Goal: Transaction & Acquisition: Purchase product/service

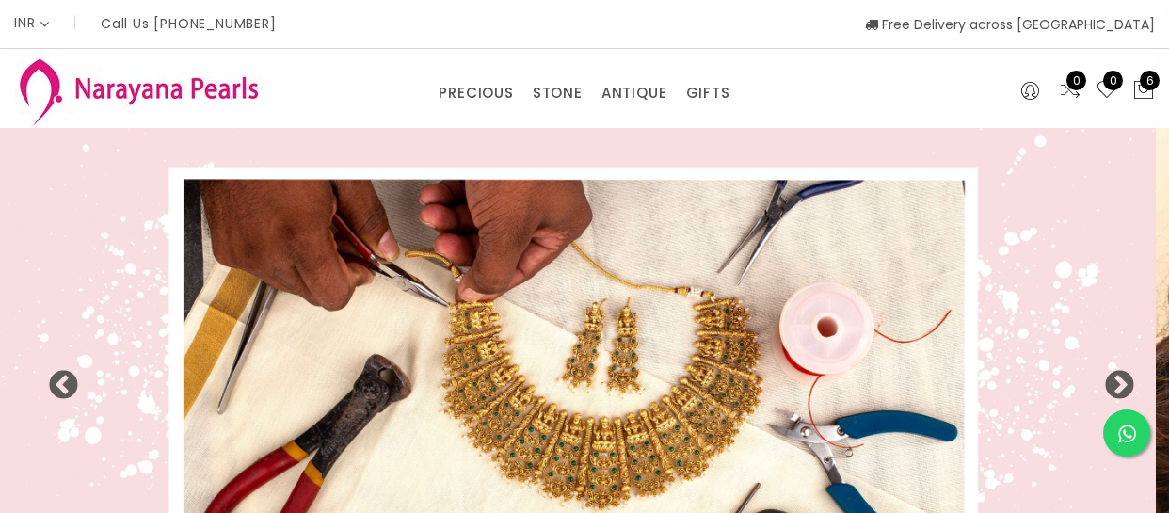
select select "INR"
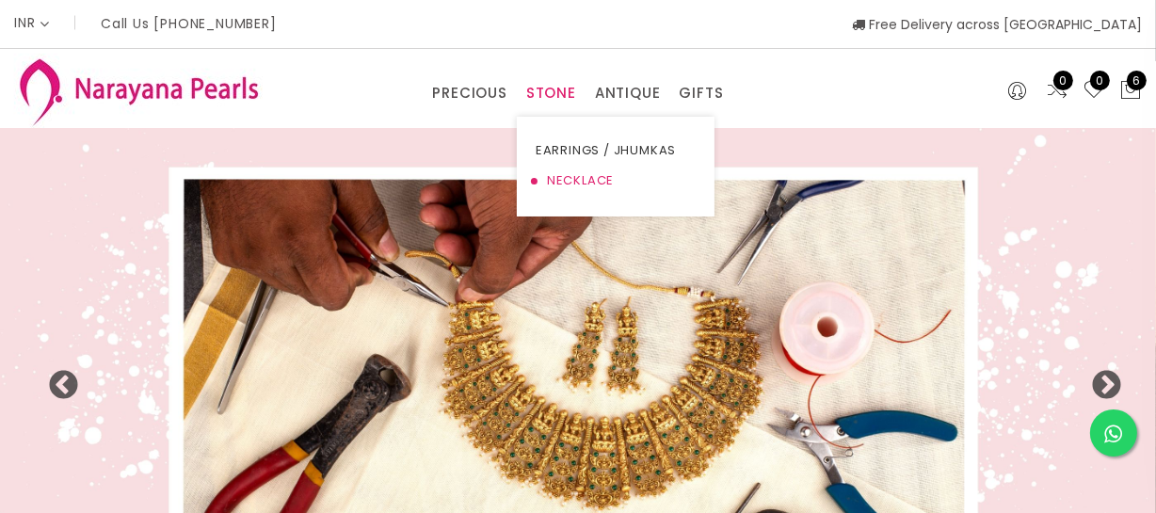
click at [564, 169] on link "NECKLACE" at bounding box center [616, 181] width 160 height 30
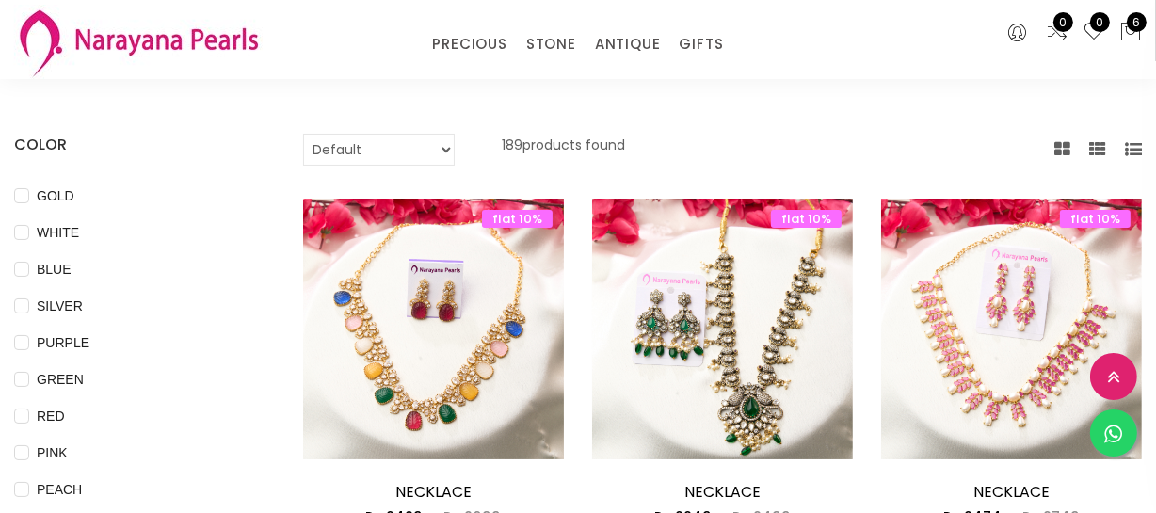
scroll to position [256, 0]
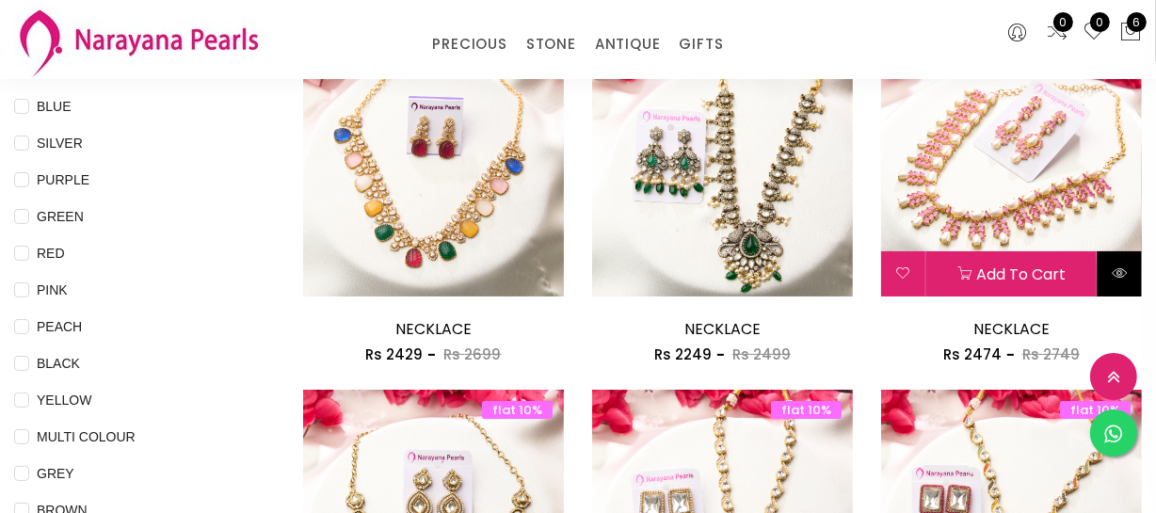
click at [1104, 273] on button at bounding box center [1119, 273] width 44 height 45
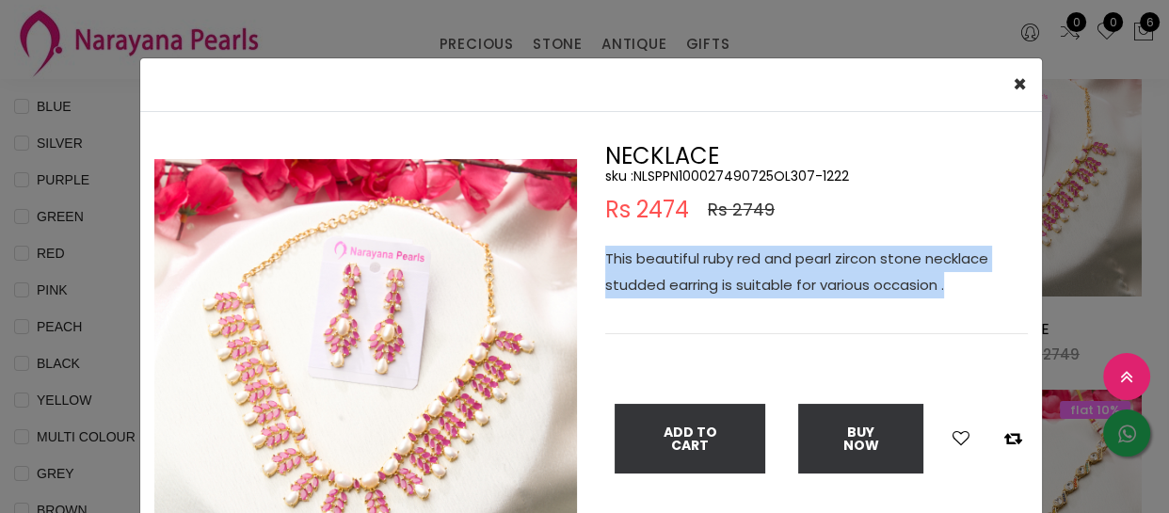
drag, startPoint x: 599, startPoint y: 246, endPoint x: 997, endPoint y: 296, distance: 401.4
click at [997, 296] on p "This beautiful ruby red and pearl zircon stone necklace studded earring is suit…" at bounding box center [816, 272] width 423 height 53
click at [1073, 278] on div "× Close Double (click / press) on the image to zoom (in / out). NECKLACE sku : …" at bounding box center [584, 256] width 1169 height 513
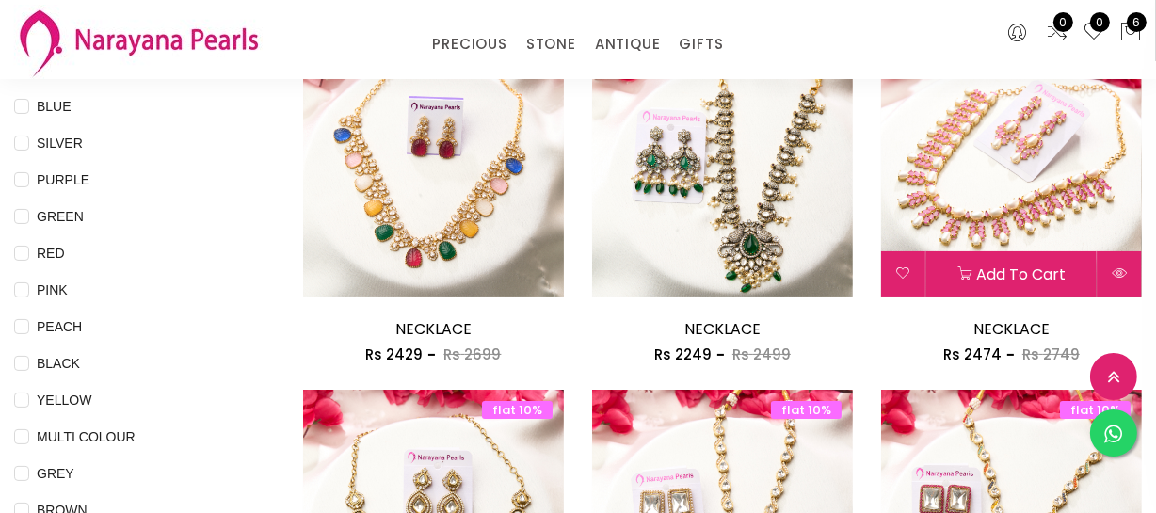
click at [1081, 201] on img at bounding box center [1011, 166] width 261 height 261
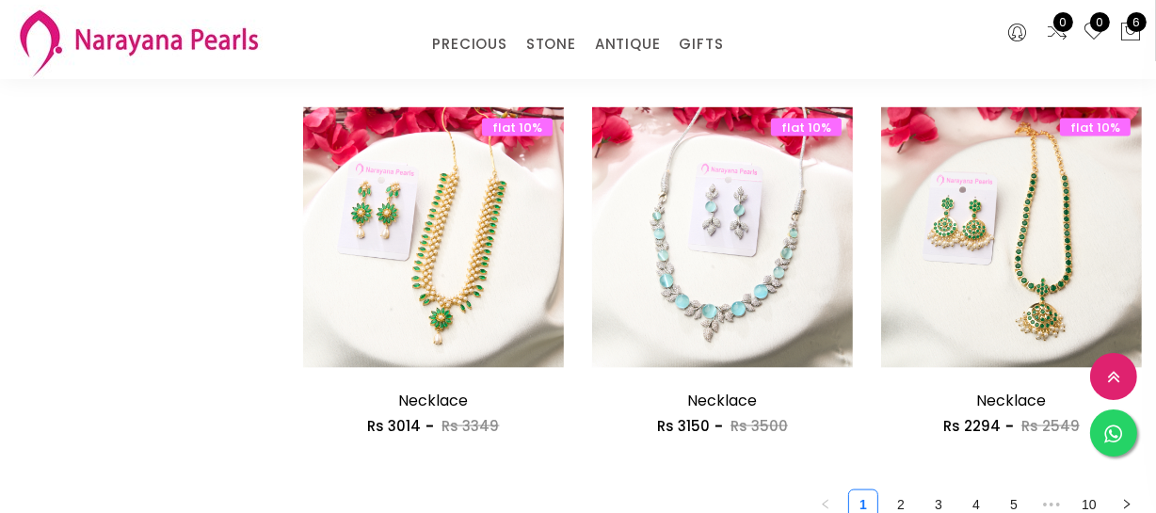
scroll to position [2652, 0]
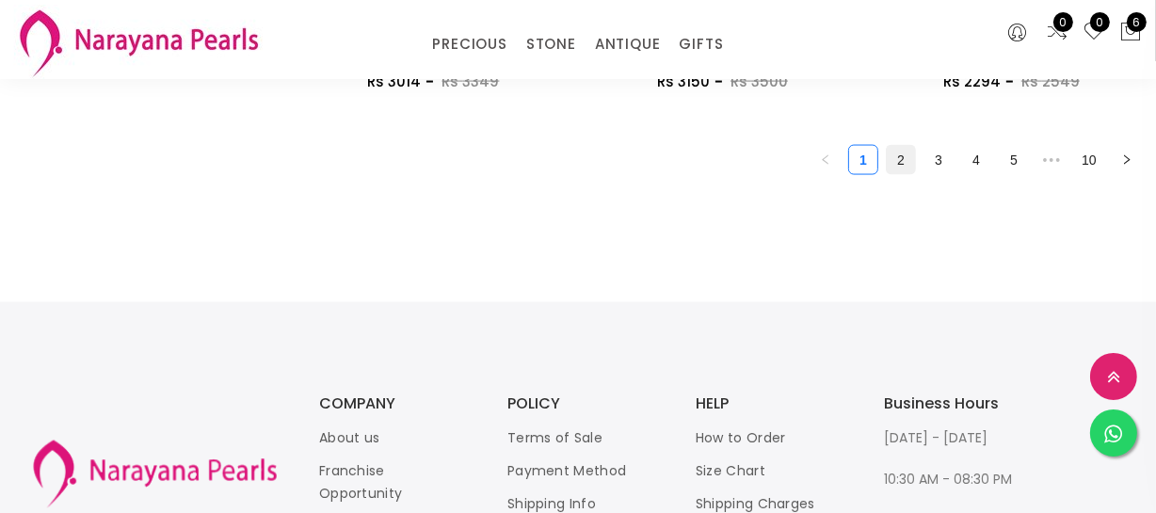
click at [893, 160] on link "2" at bounding box center [901, 160] width 28 height 28
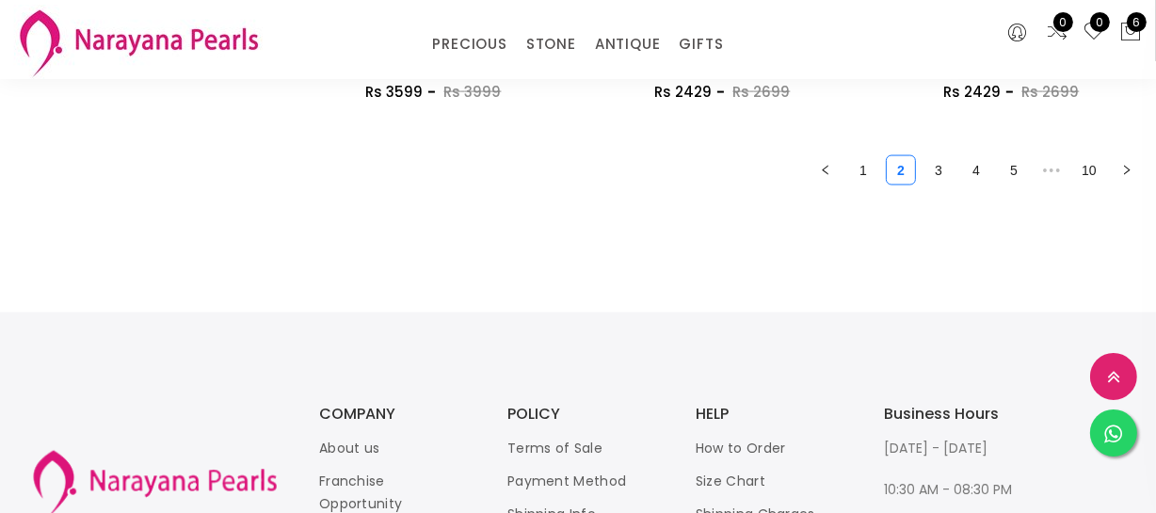
scroll to position [2652, 0]
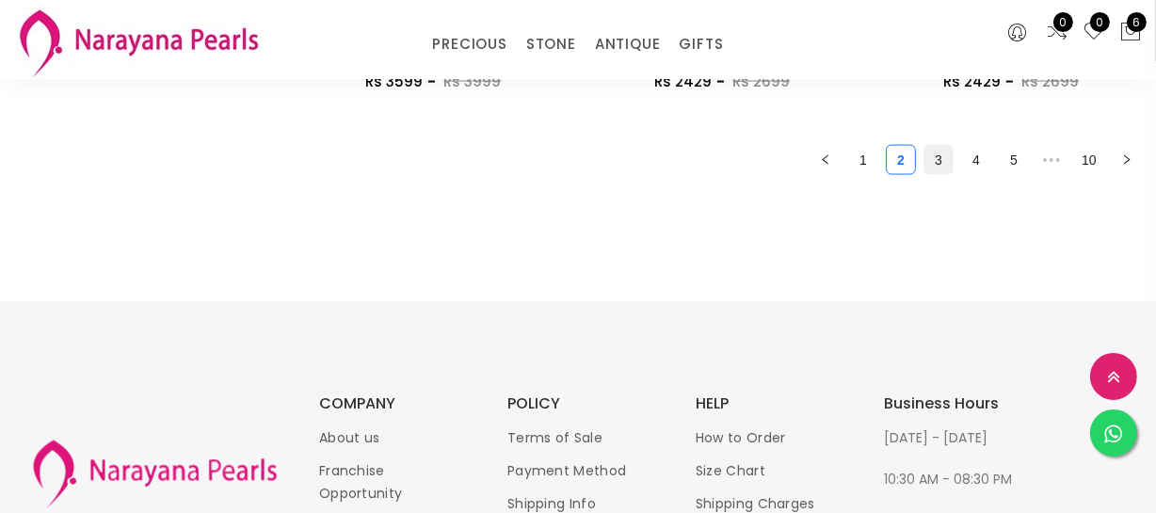
click at [935, 169] on link "3" at bounding box center [938, 160] width 28 height 28
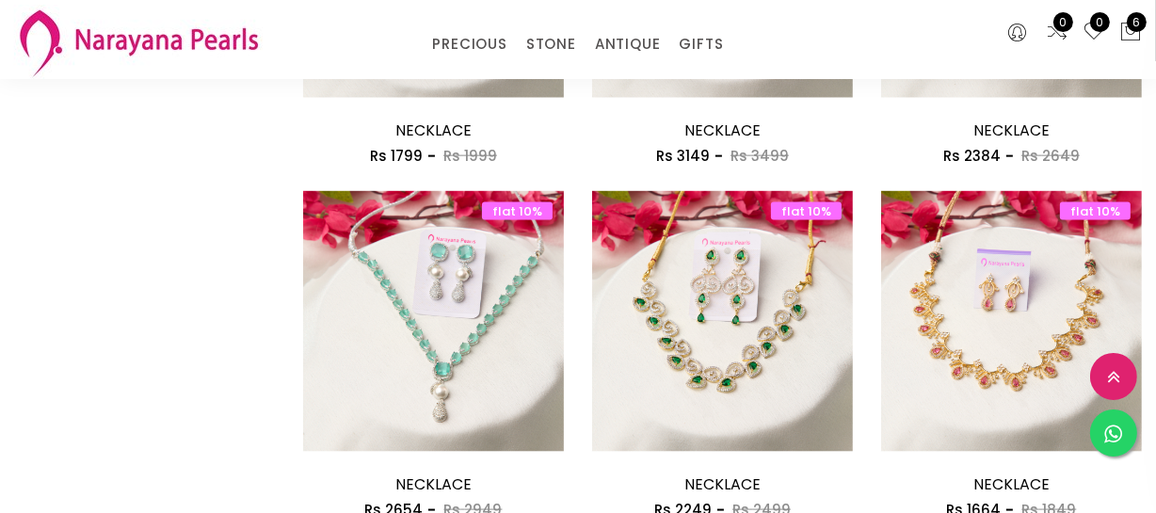
scroll to position [2395, 0]
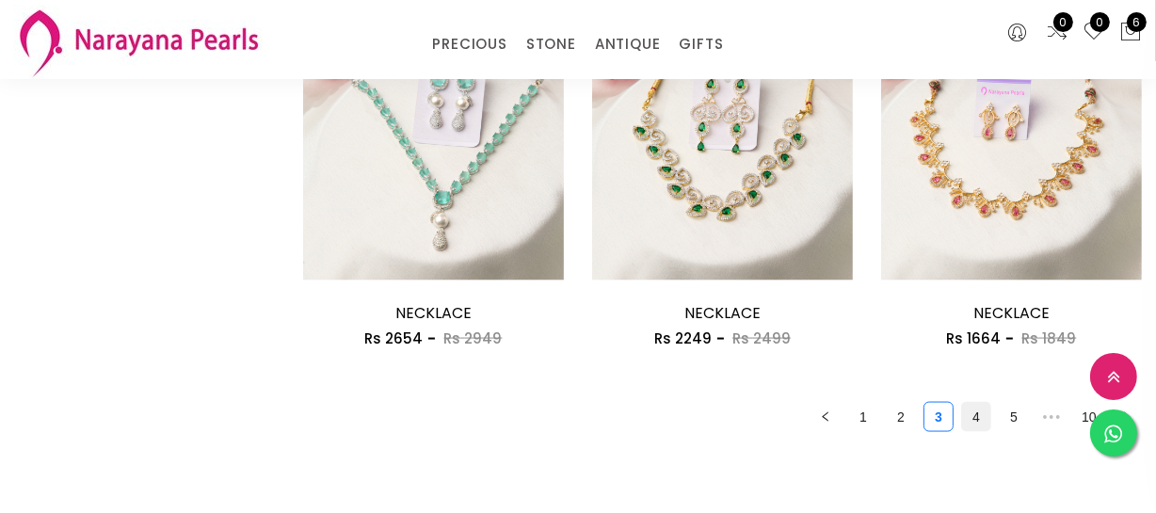
click at [974, 414] on link "4" at bounding box center [976, 417] width 28 height 28
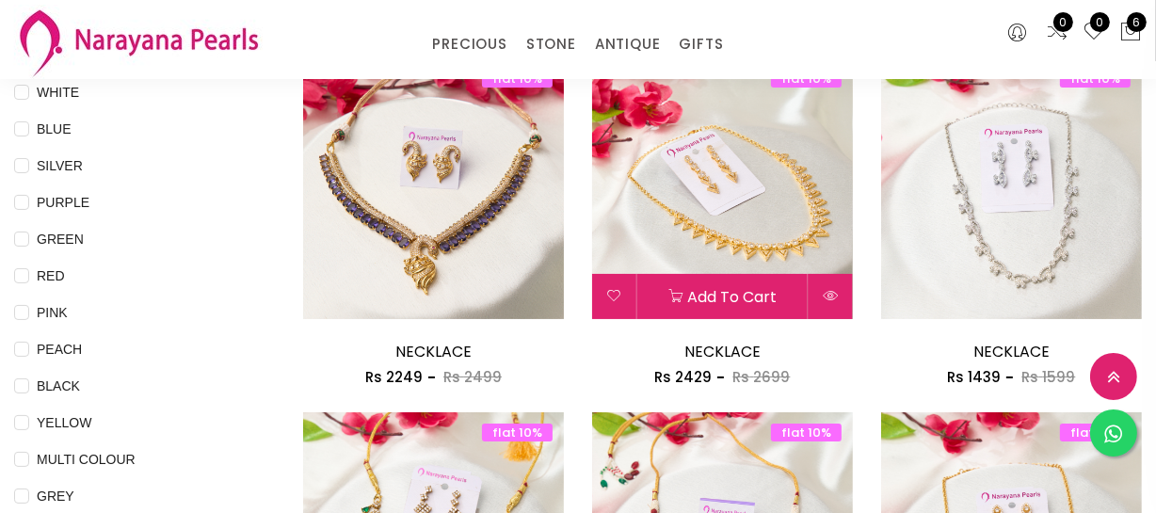
scroll to position [342, 0]
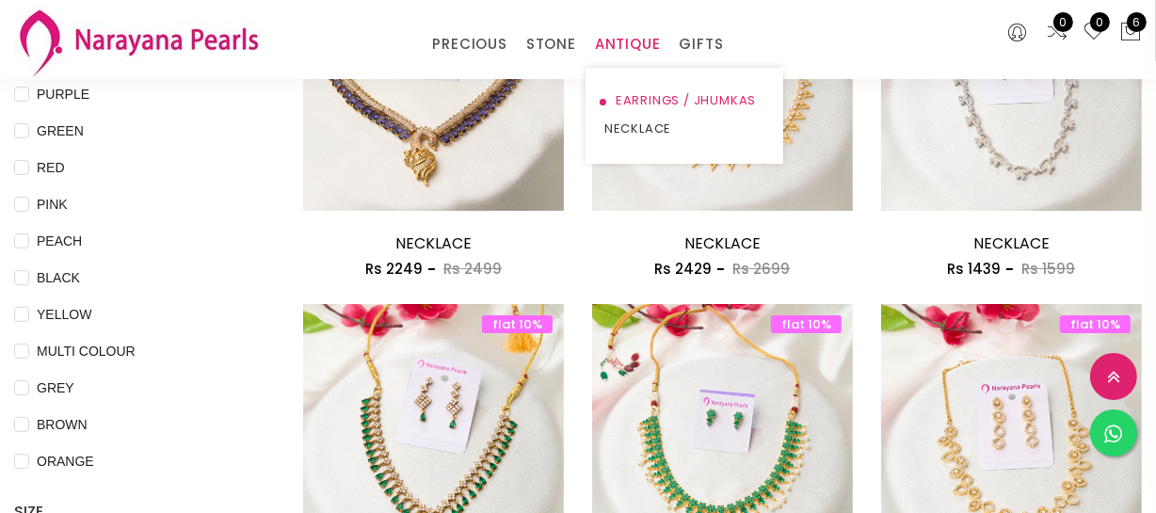
click at [648, 100] on link "EARRINGS / JHUMKAS" at bounding box center [684, 101] width 160 height 28
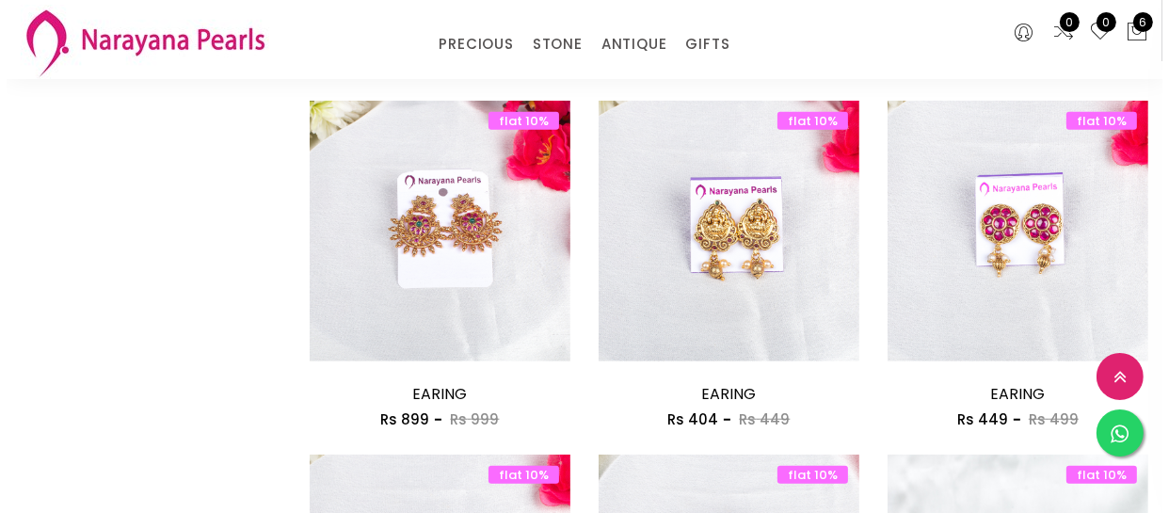
scroll to position [1283, 0]
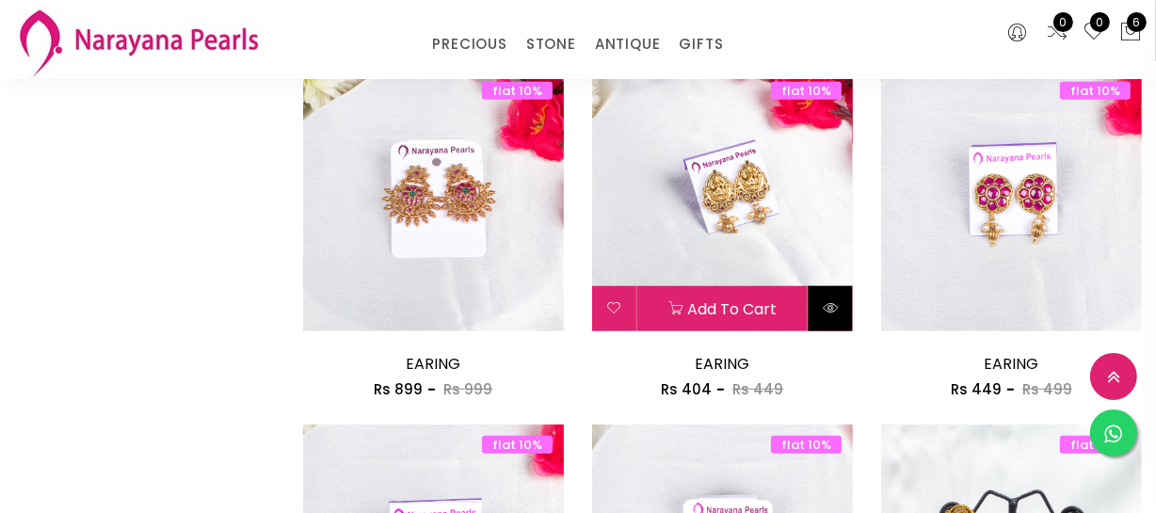
click at [832, 304] on icon at bounding box center [830, 307] width 15 height 15
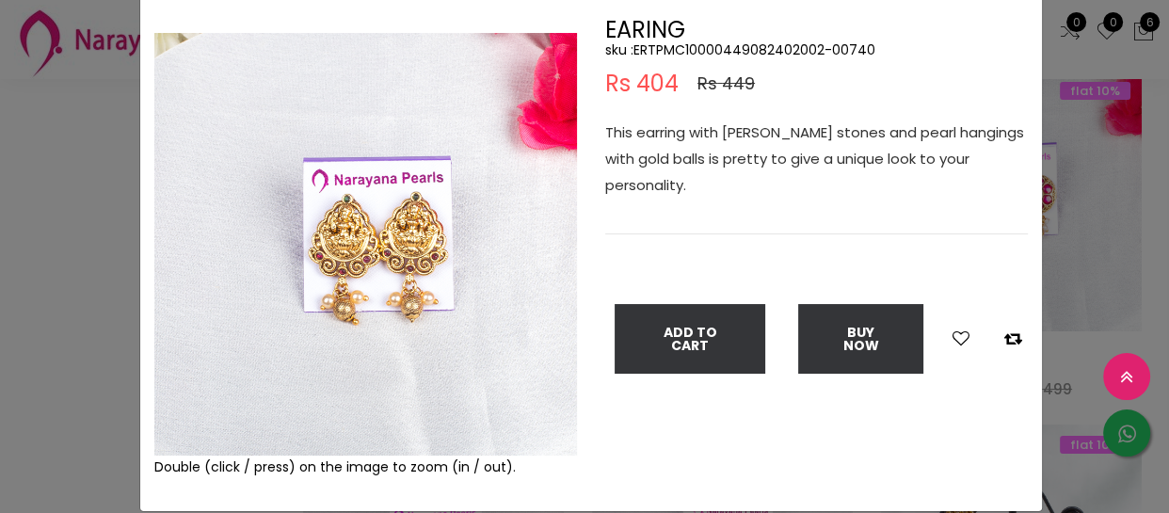
scroll to position [85, 0]
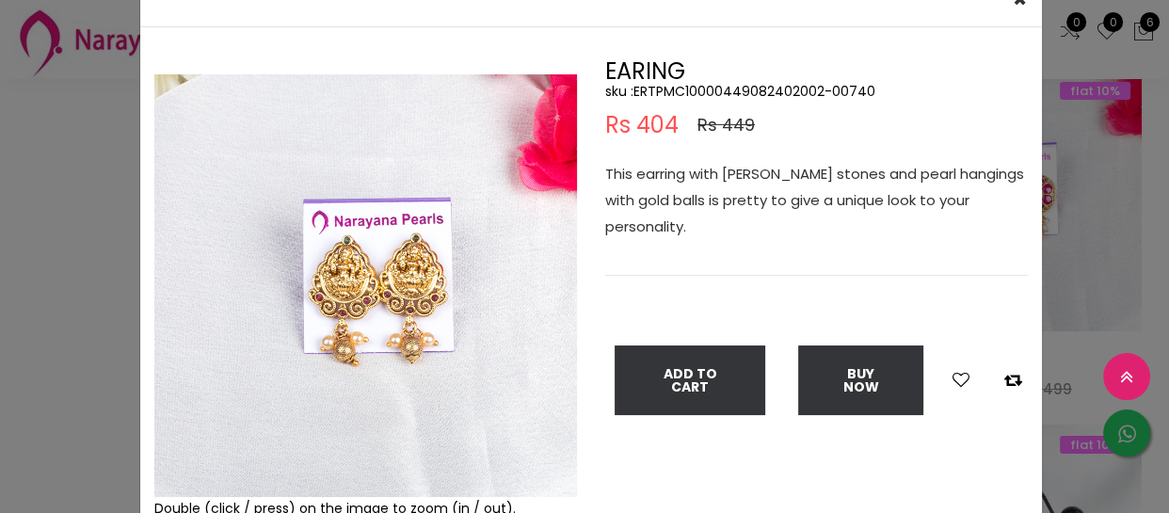
click at [67, 295] on div "× Close Double (click / press) on the image to zoom (in / out). EARING sku : ER…" at bounding box center [584, 256] width 1169 height 513
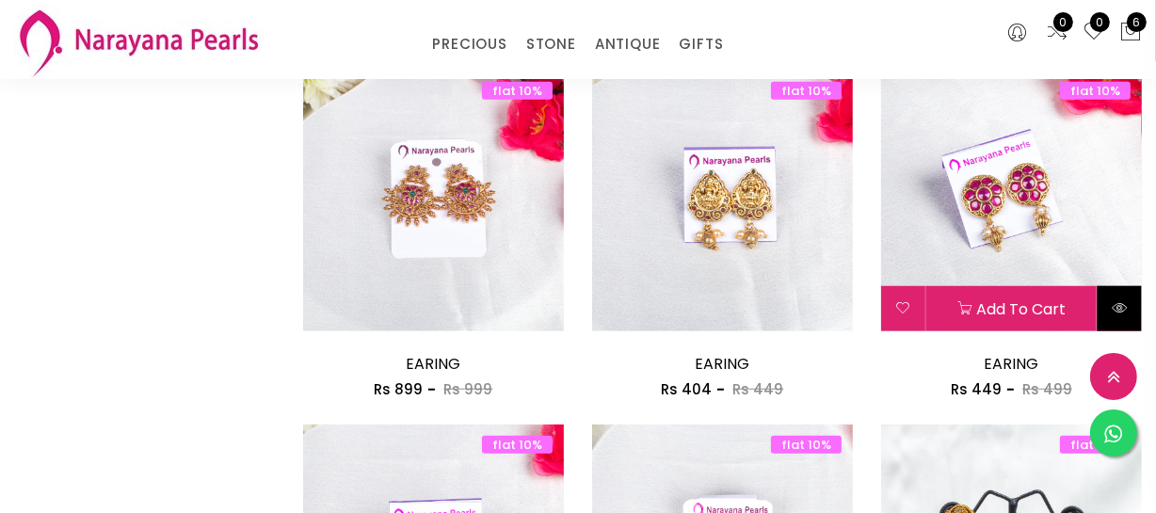
click at [1110, 302] on button at bounding box center [1119, 308] width 44 height 45
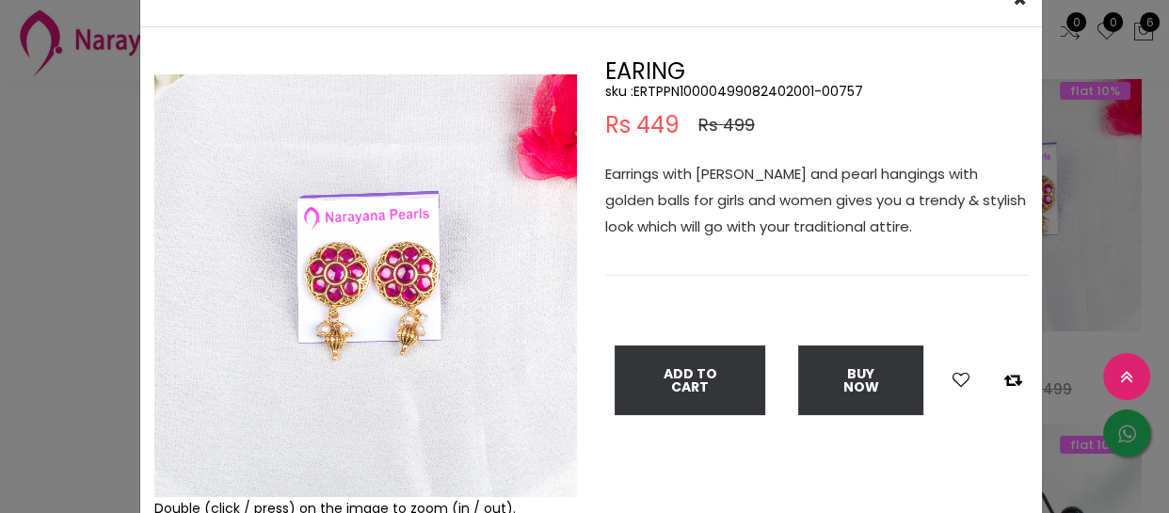
click at [89, 336] on div "× Close Double (click / press) on the image to zoom (in / out). EARING sku : ER…" at bounding box center [584, 256] width 1169 height 513
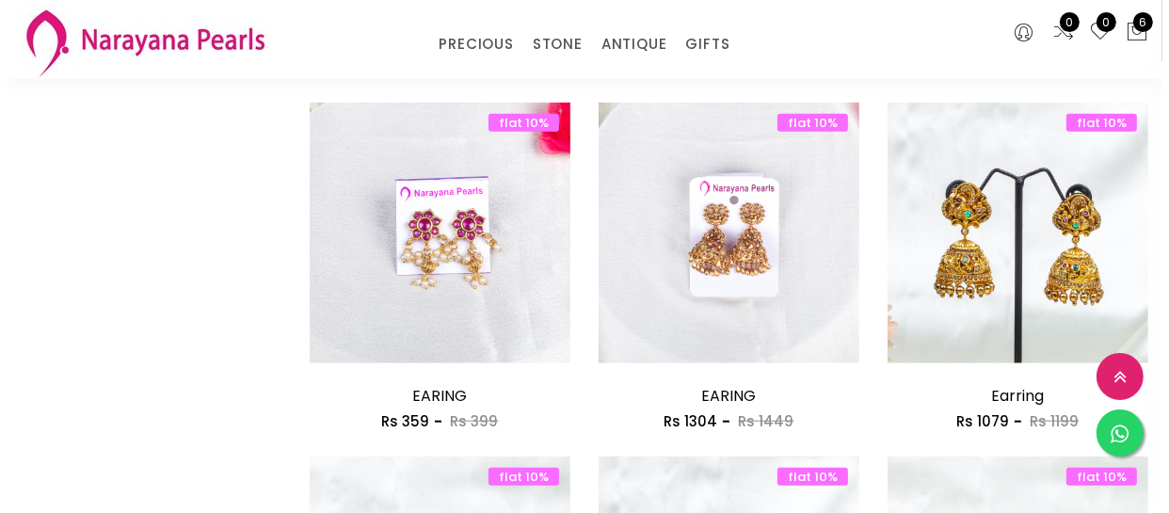
scroll to position [1711, 0]
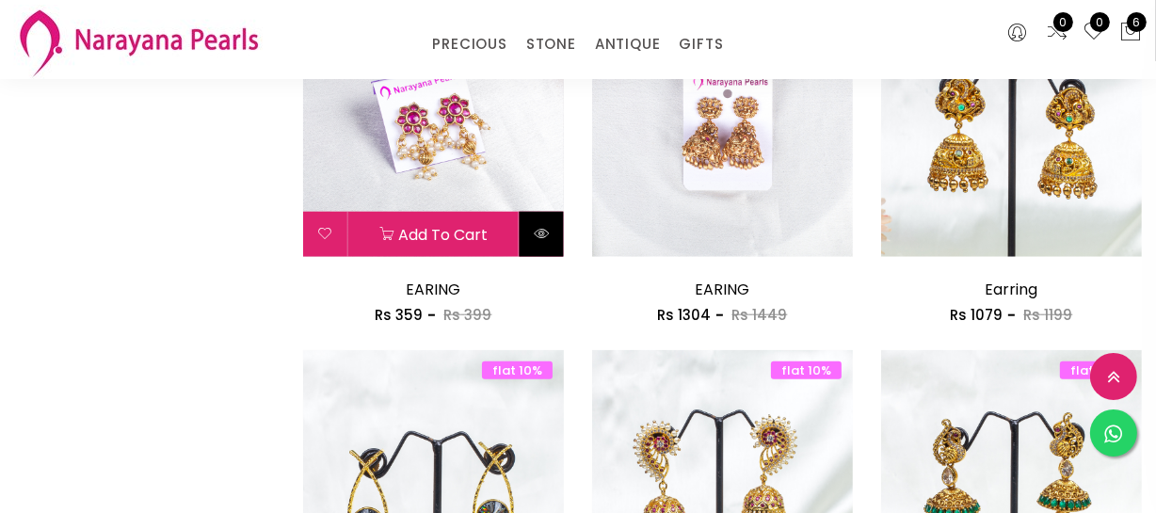
click at [546, 234] on icon at bounding box center [541, 233] width 15 height 15
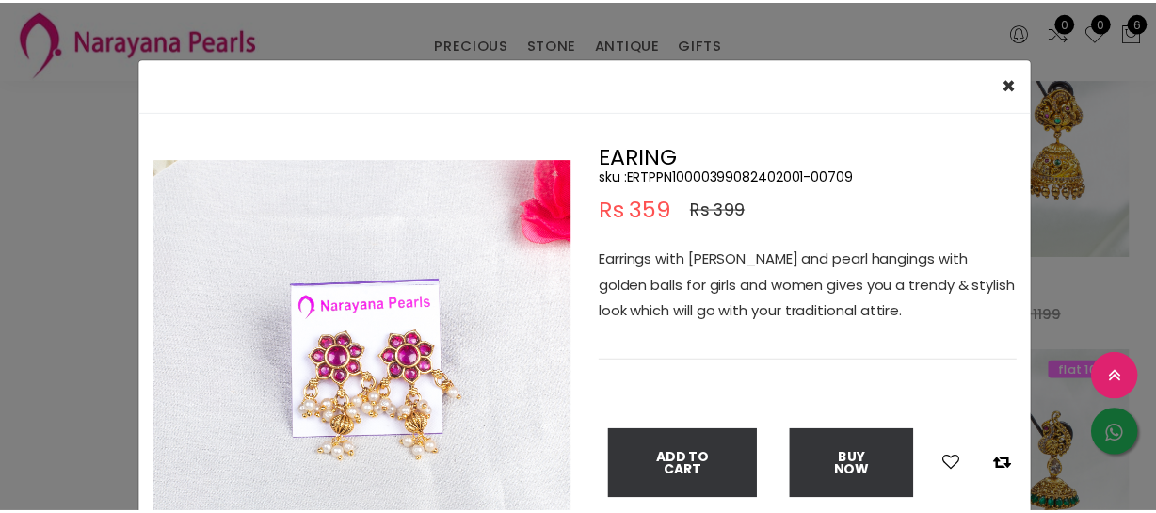
scroll to position [85, 0]
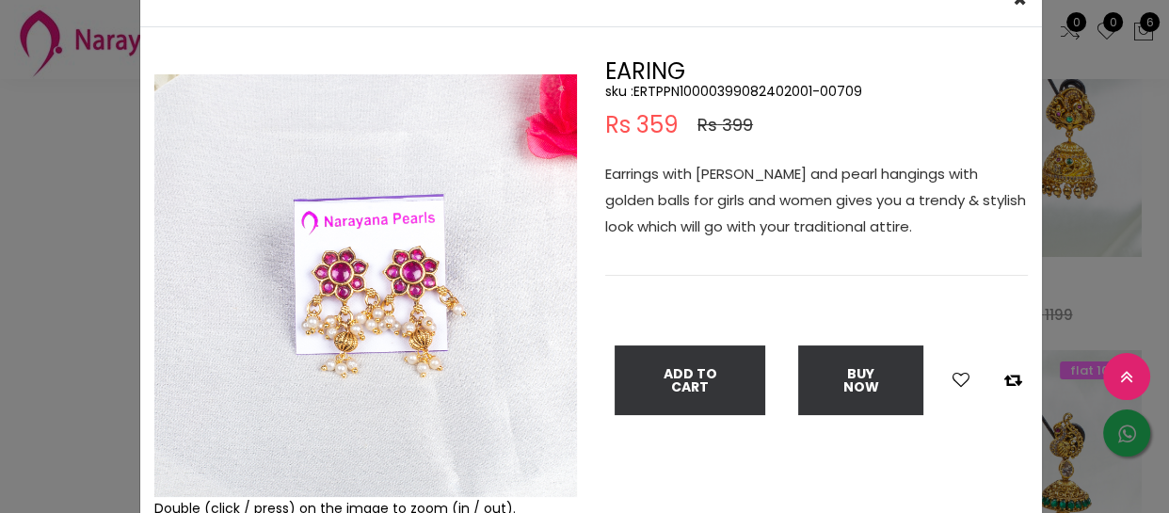
click at [0, 392] on div "× Close Double (click / press) on the image to zoom (in / out). EARING sku : ER…" at bounding box center [584, 256] width 1169 height 513
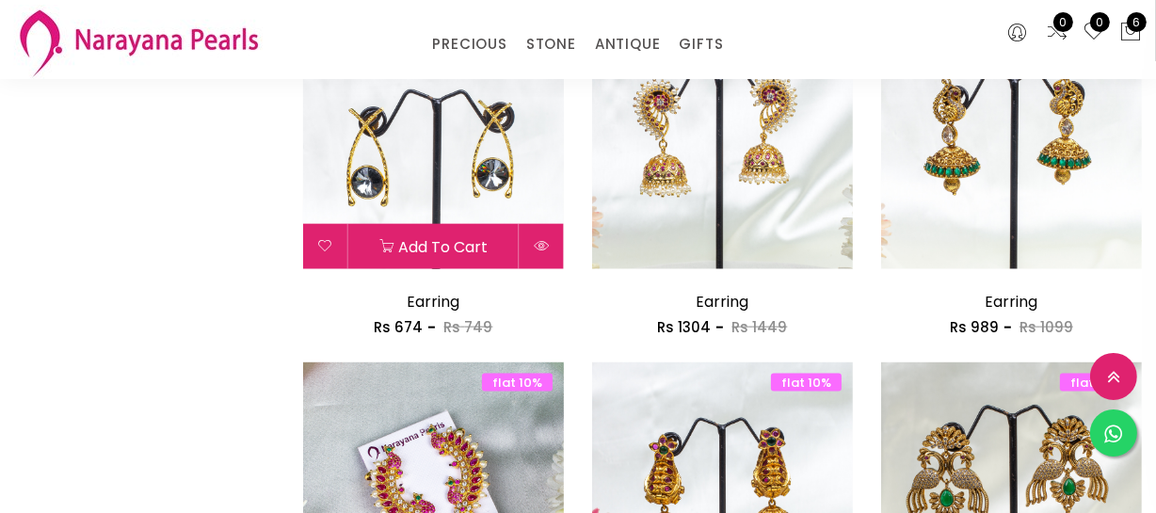
scroll to position [2395, 0]
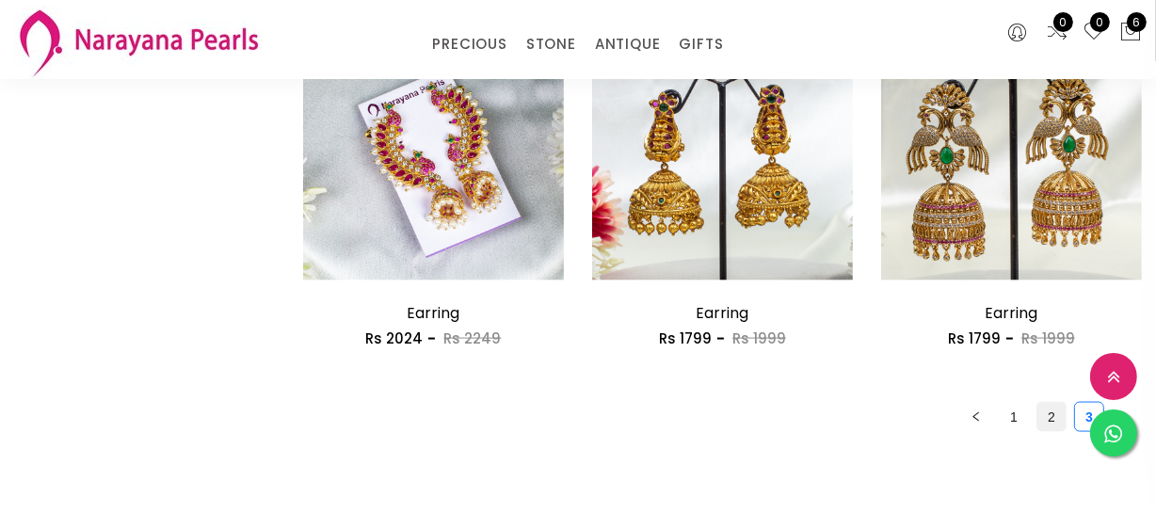
click at [1061, 419] on link "2" at bounding box center [1051, 417] width 28 height 28
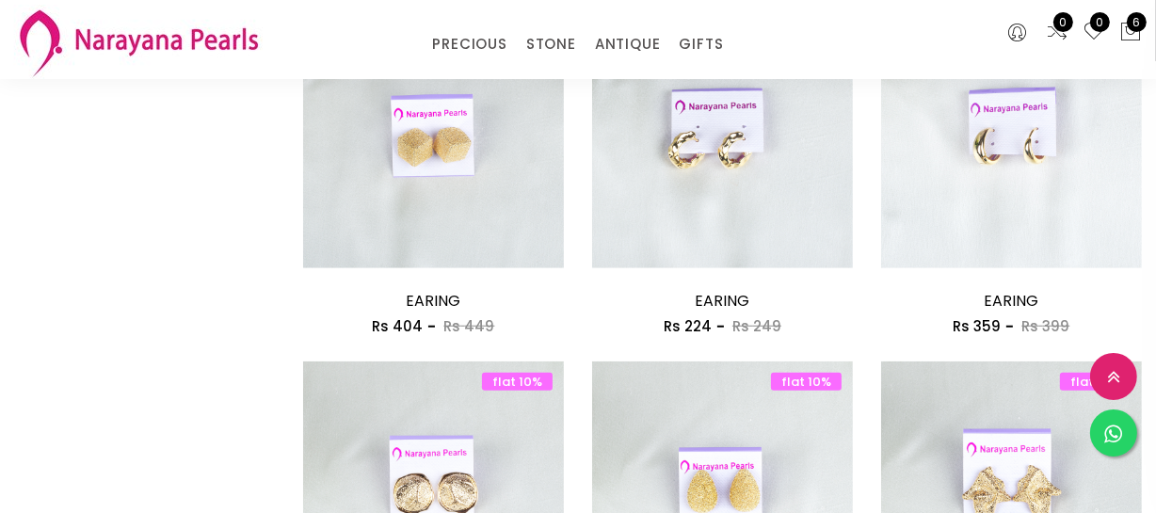
scroll to position [1369, 0]
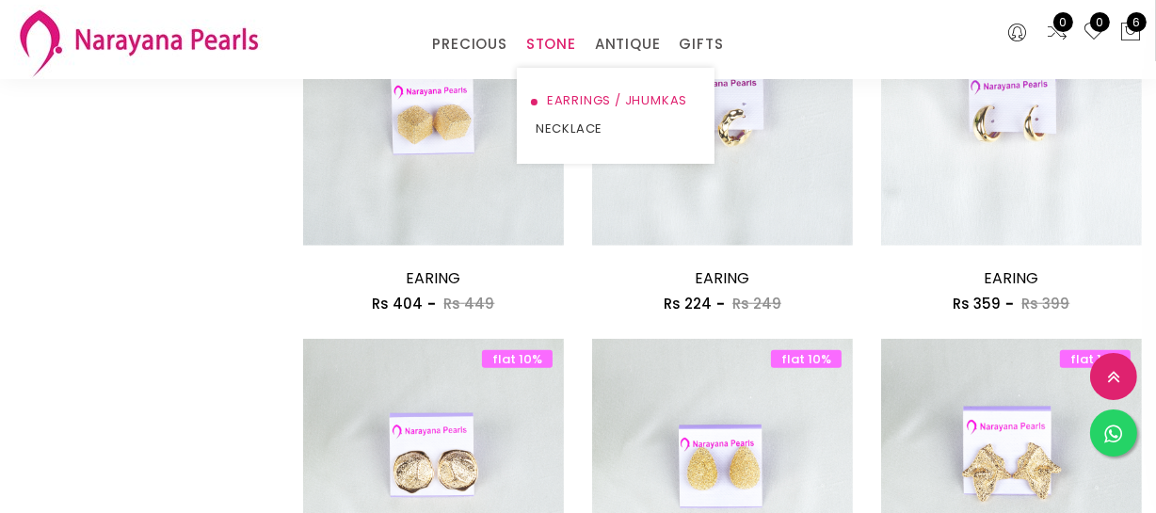
click at [576, 94] on link "EARRINGS / JHUMKAS" at bounding box center [616, 101] width 160 height 28
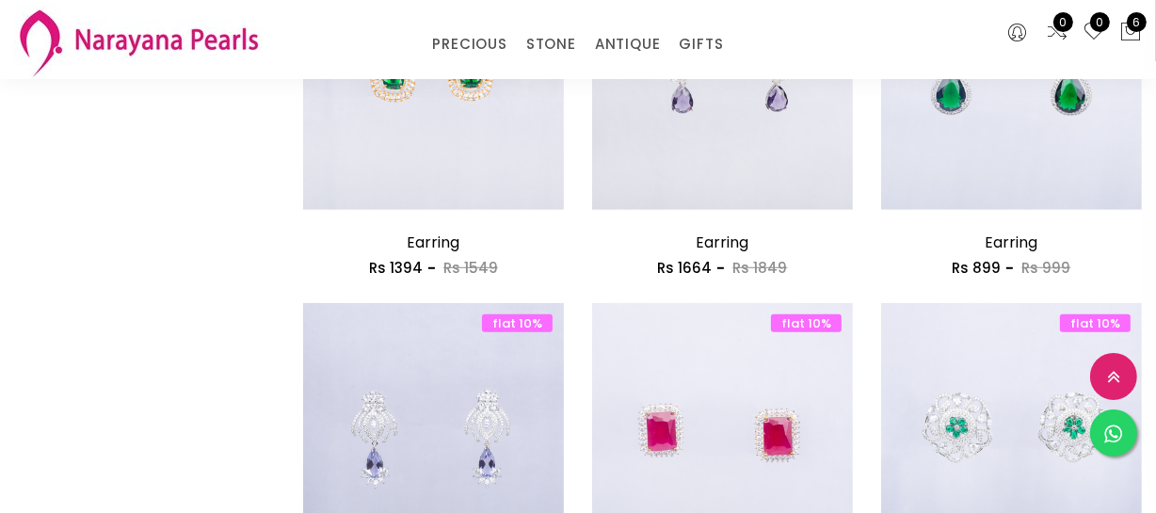
scroll to position [1026, 0]
